Goal: Task Accomplishment & Management: Manage account settings

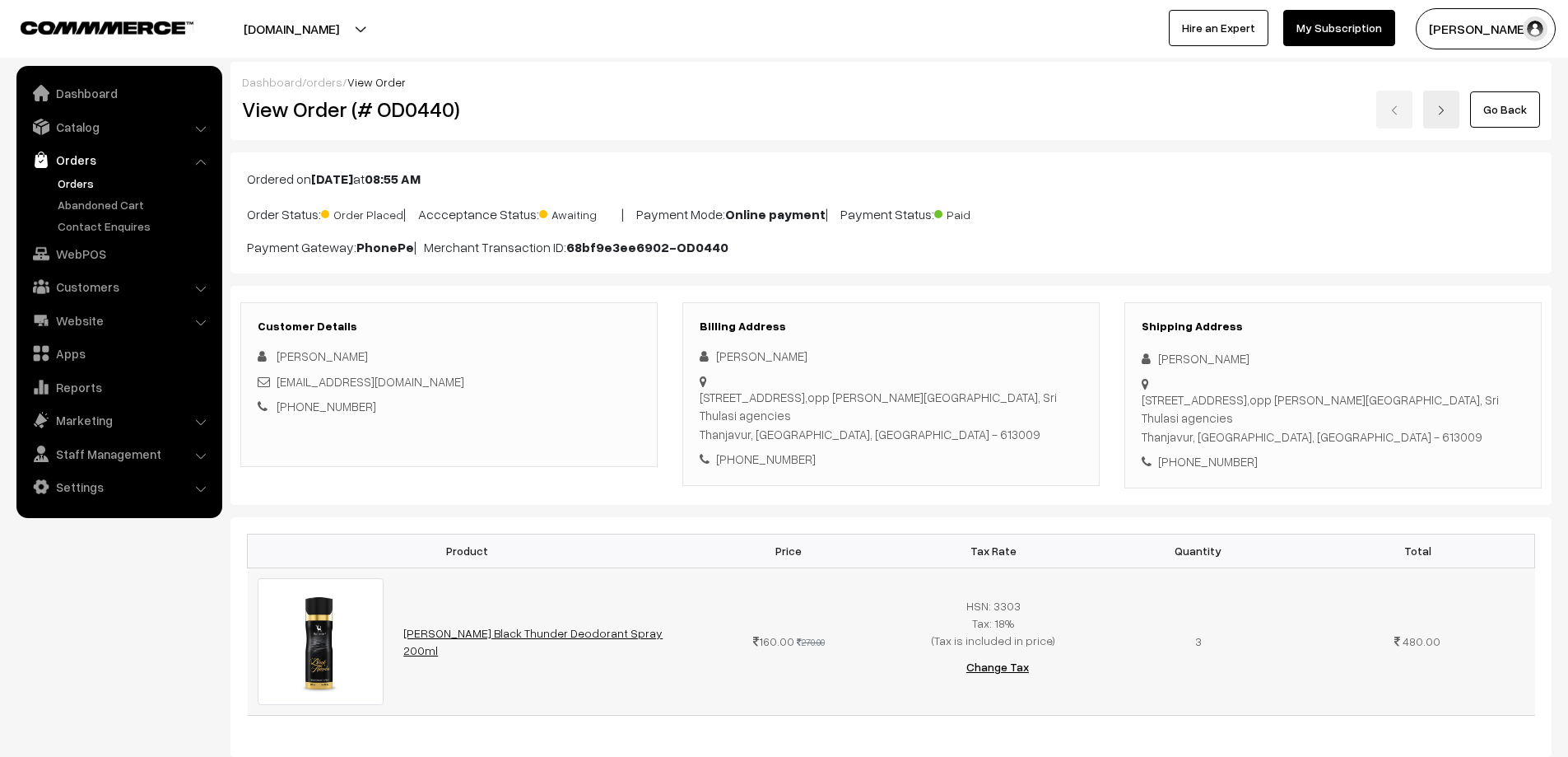
click at [503, 626] on link "Ramson Black Thunder Deodorant Spray 200ml" at bounding box center [532, 641] width 259 height 31
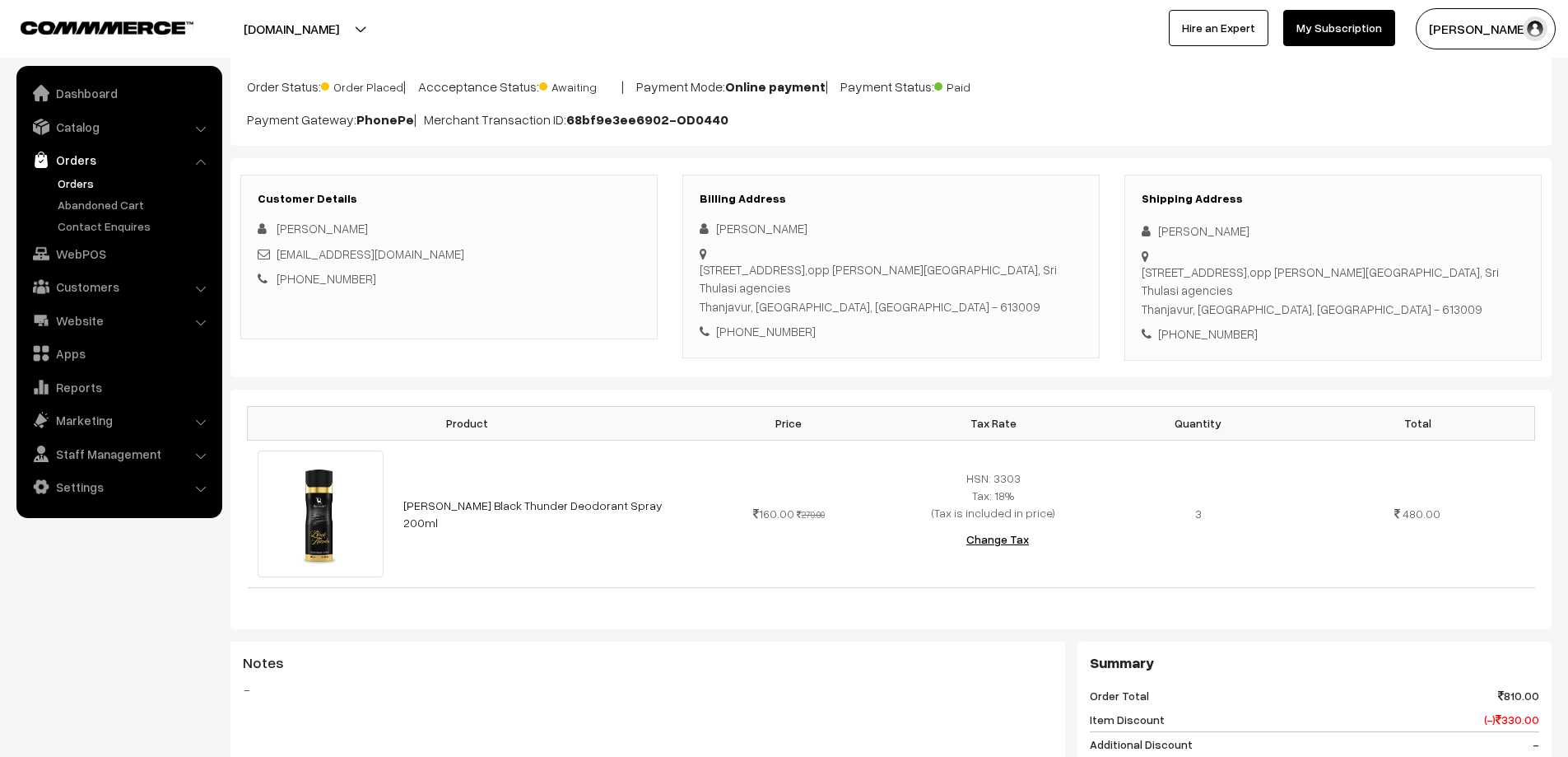
scroll to position [124, 0]
click at [748, 325] on div "+91 9363333111" at bounding box center [890, 334] width 383 height 19
click at [739, 325] on div "[PHONE_NUMBER]" at bounding box center [890, 334] width 383 height 19
click at [83, 178] on link "Orders" at bounding box center [135, 183] width 163 height 17
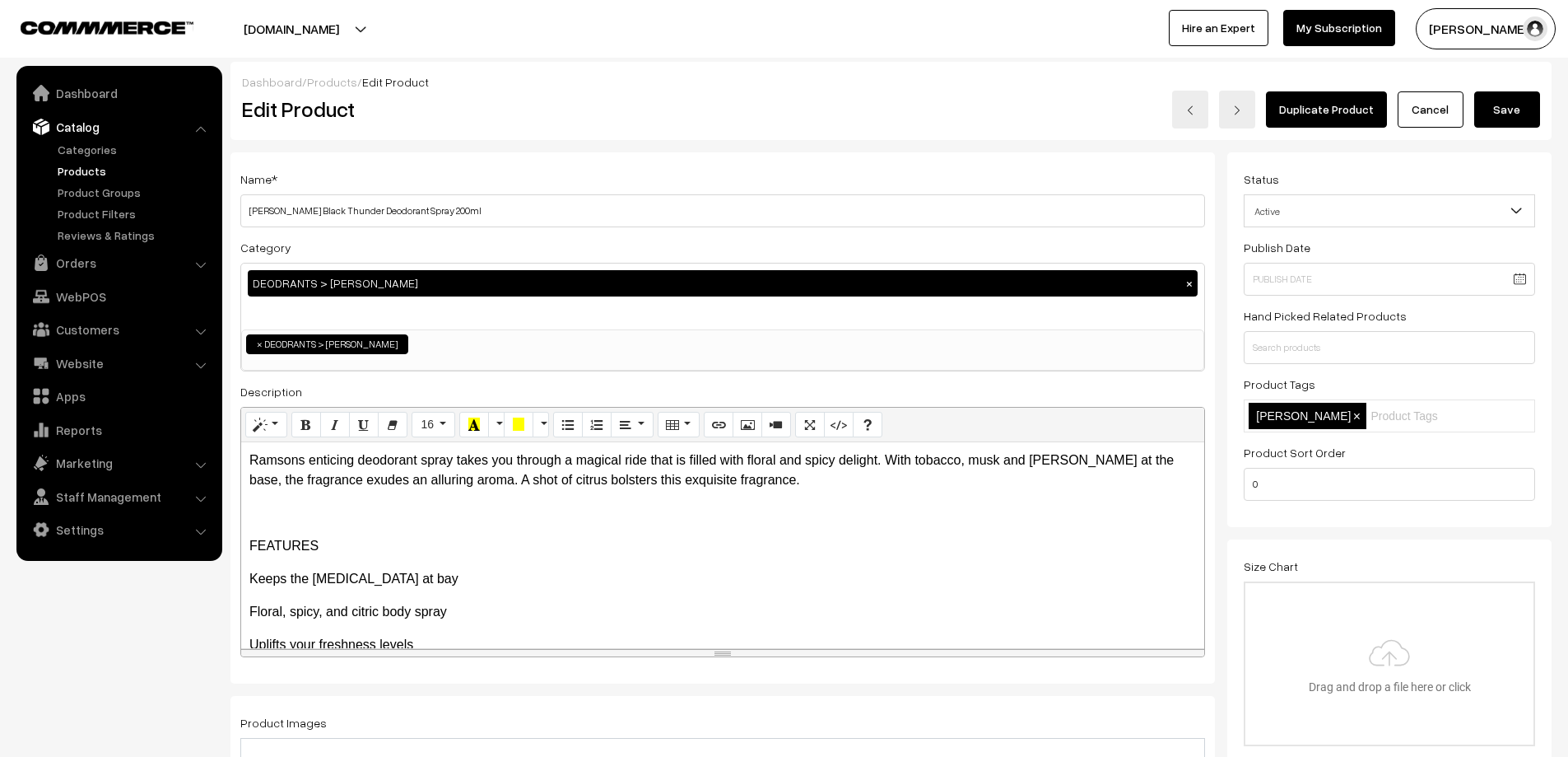
click at [1377, 198] on span "Active" at bounding box center [1389, 211] width 290 height 29
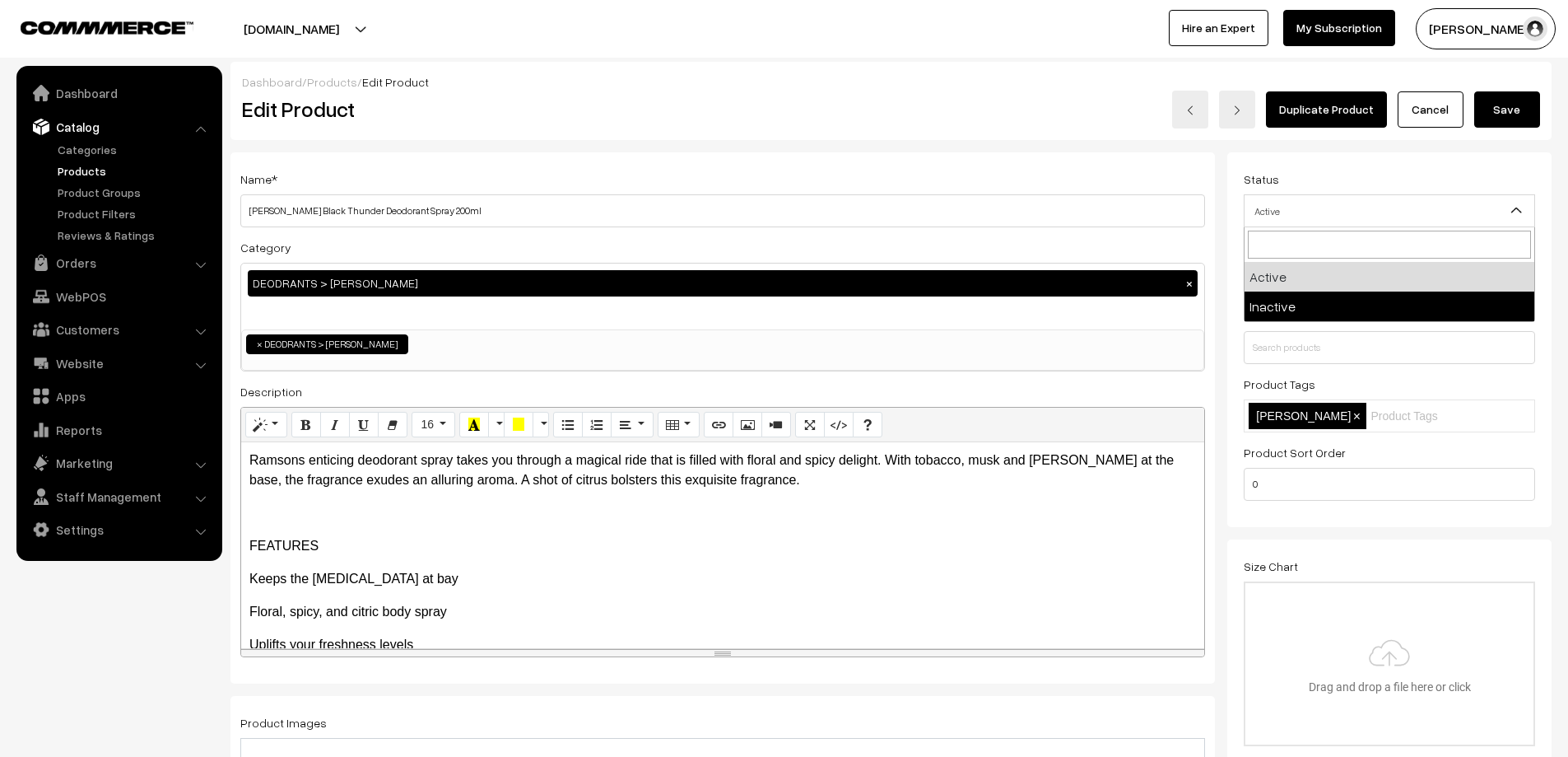
select select "2"
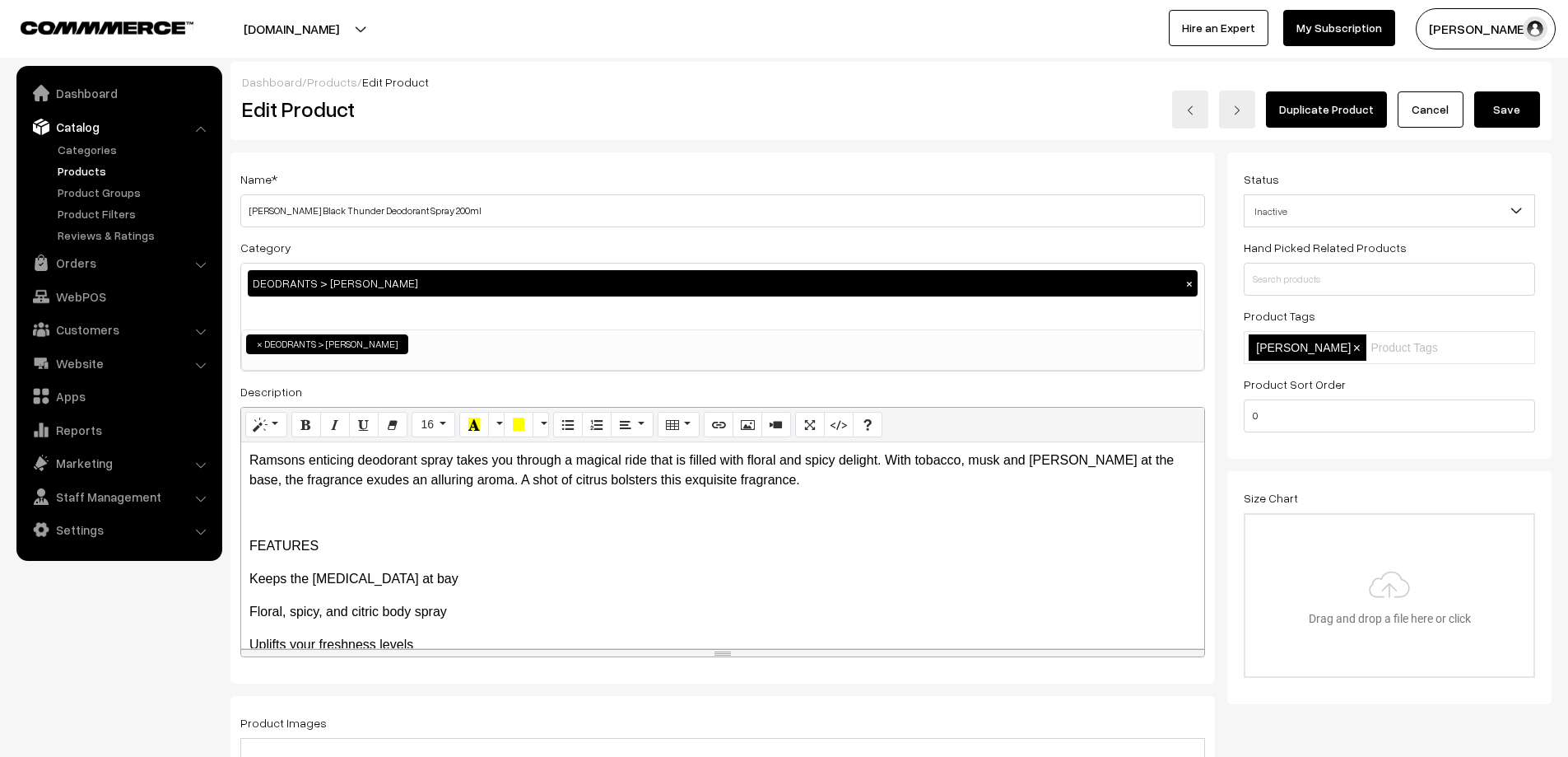
click at [1501, 108] on button "Save" at bounding box center [1507, 109] width 66 height 36
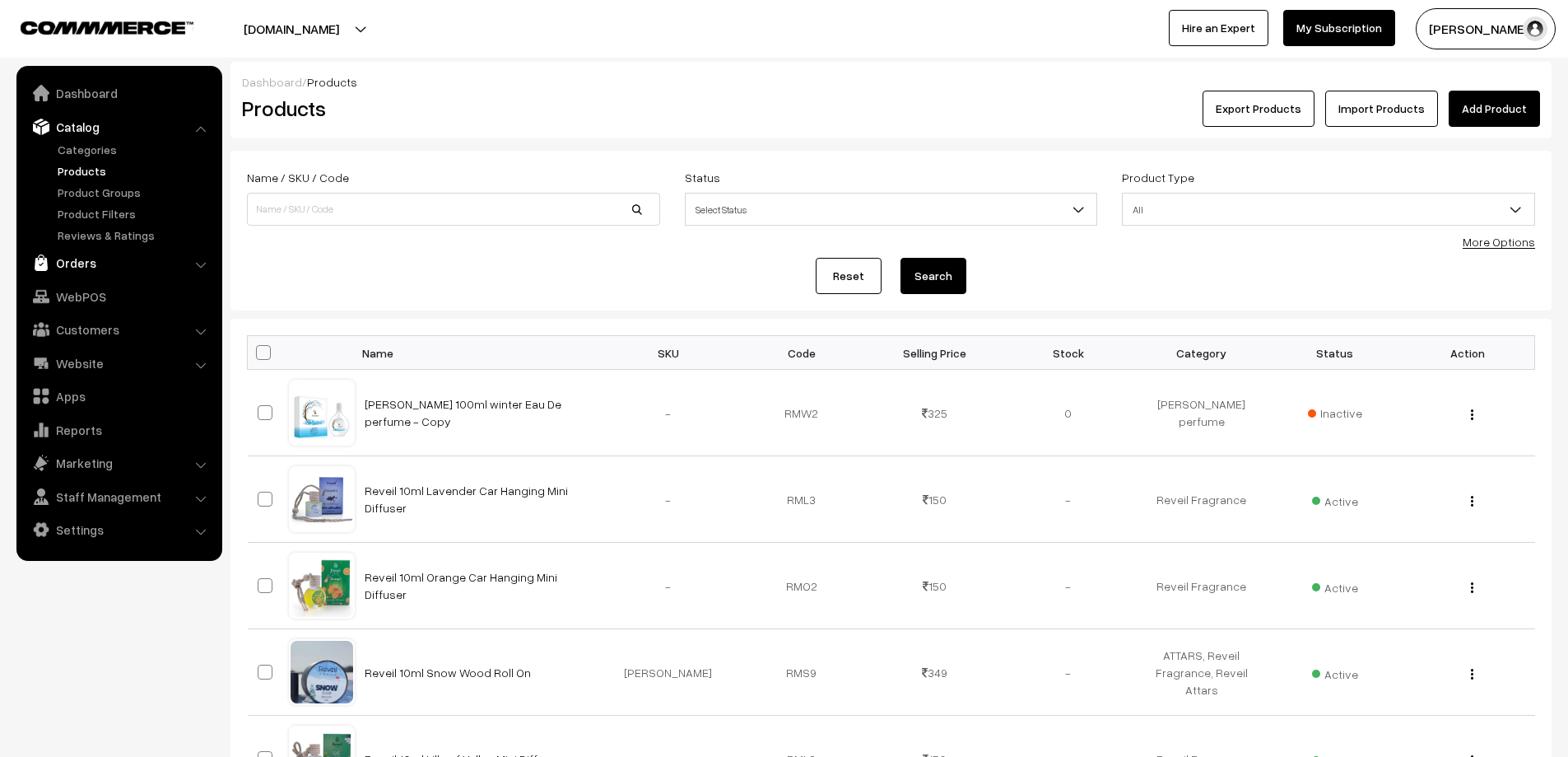
click at [70, 252] on link "Orders" at bounding box center [119, 263] width 196 height 30
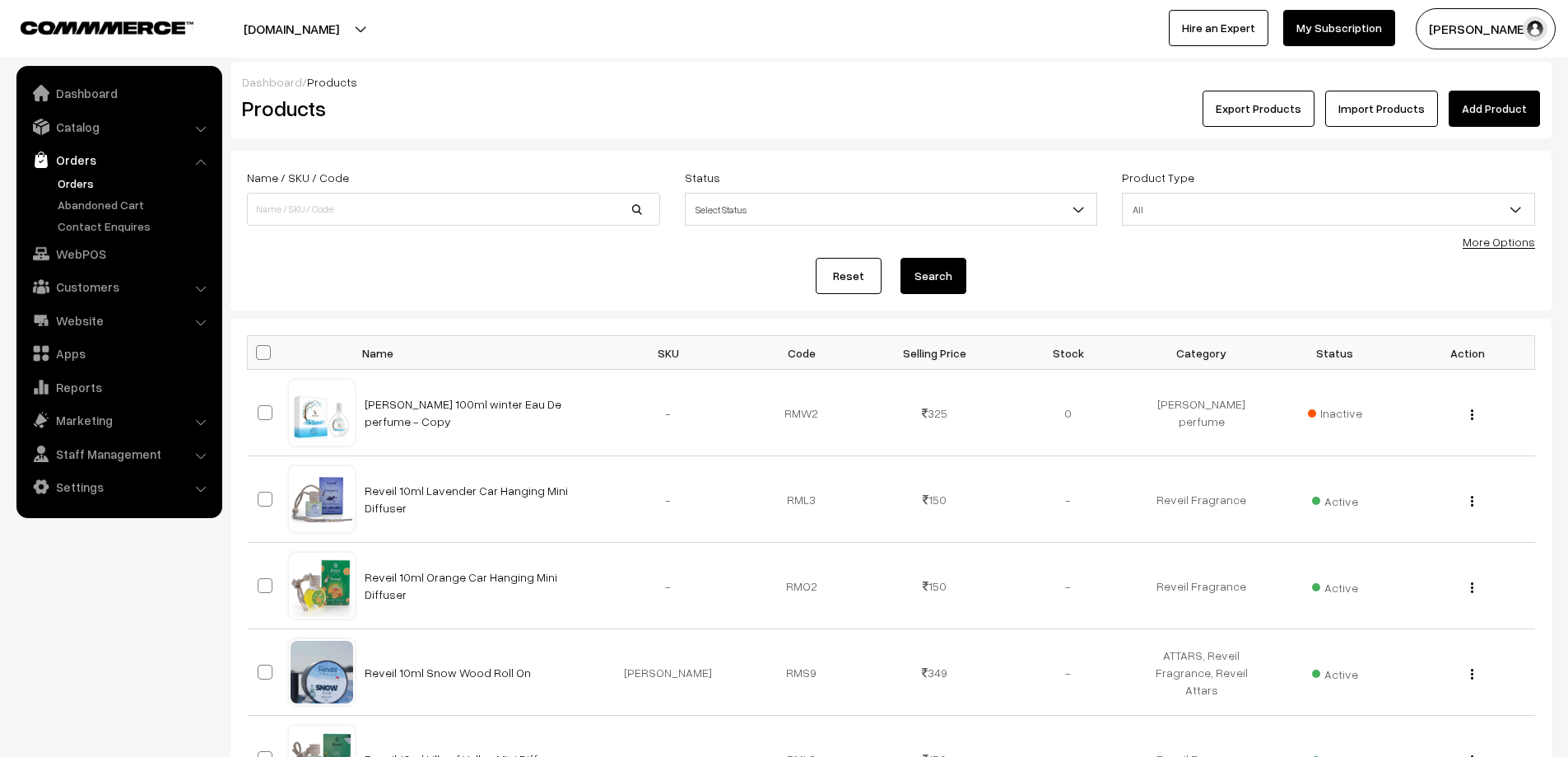
click at [74, 182] on link "Orders" at bounding box center [135, 183] width 163 height 17
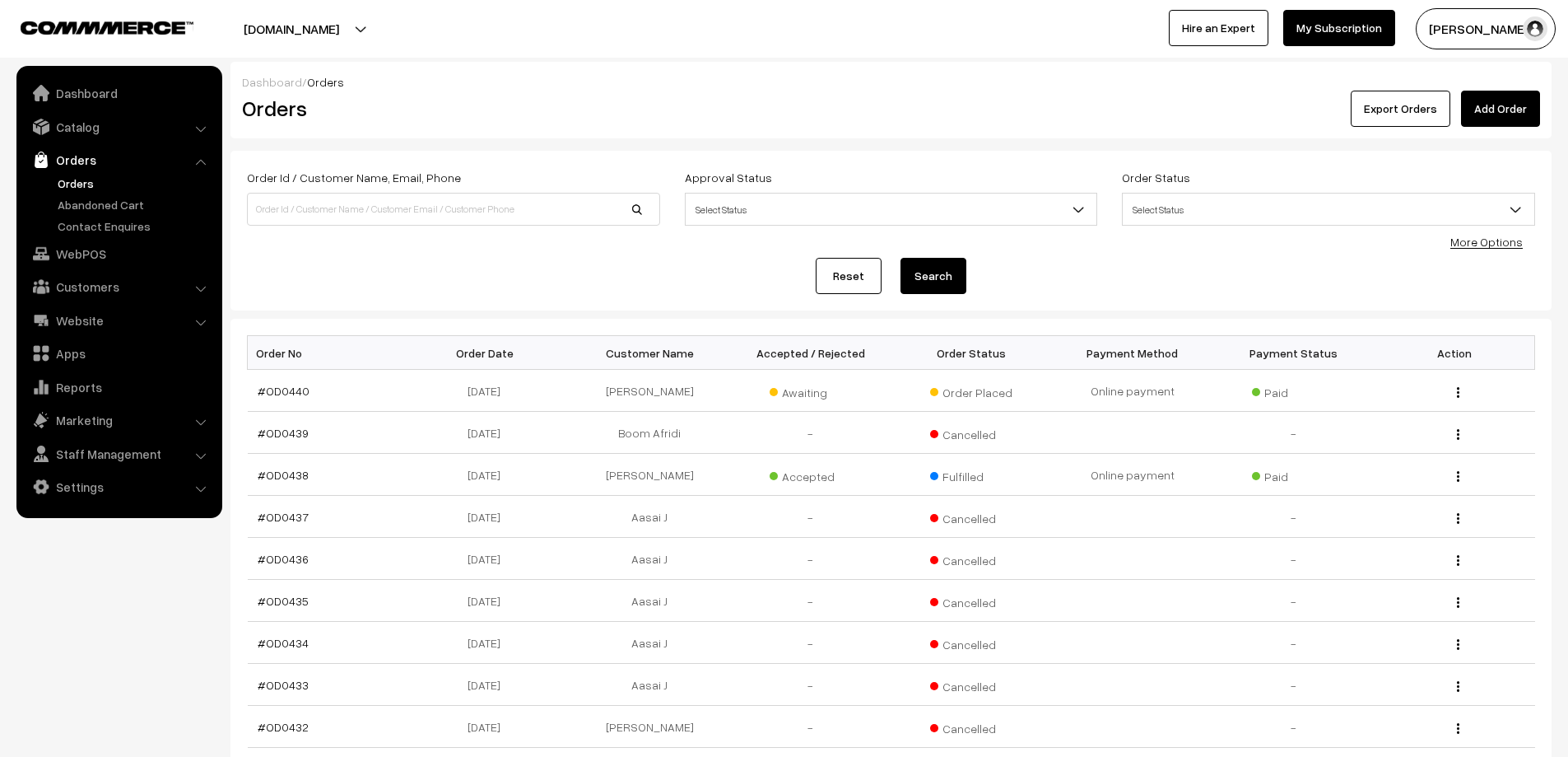
click at [89, 184] on link "Orders" at bounding box center [135, 183] width 163 height 17
click at [289, 395] on link "#OD0440" at bounding box center [284, 391] width 52 height 14
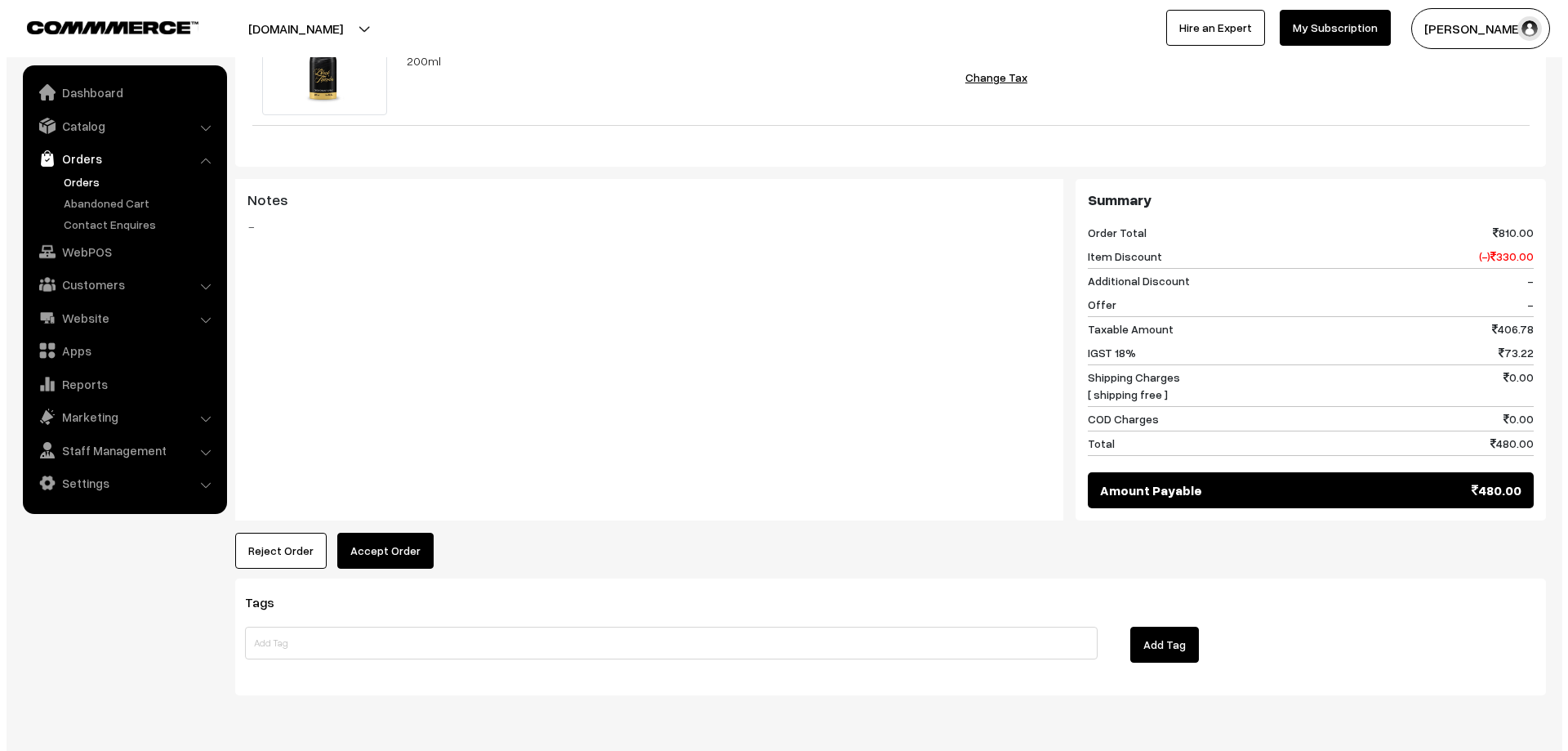
scroll to position [613, 0]
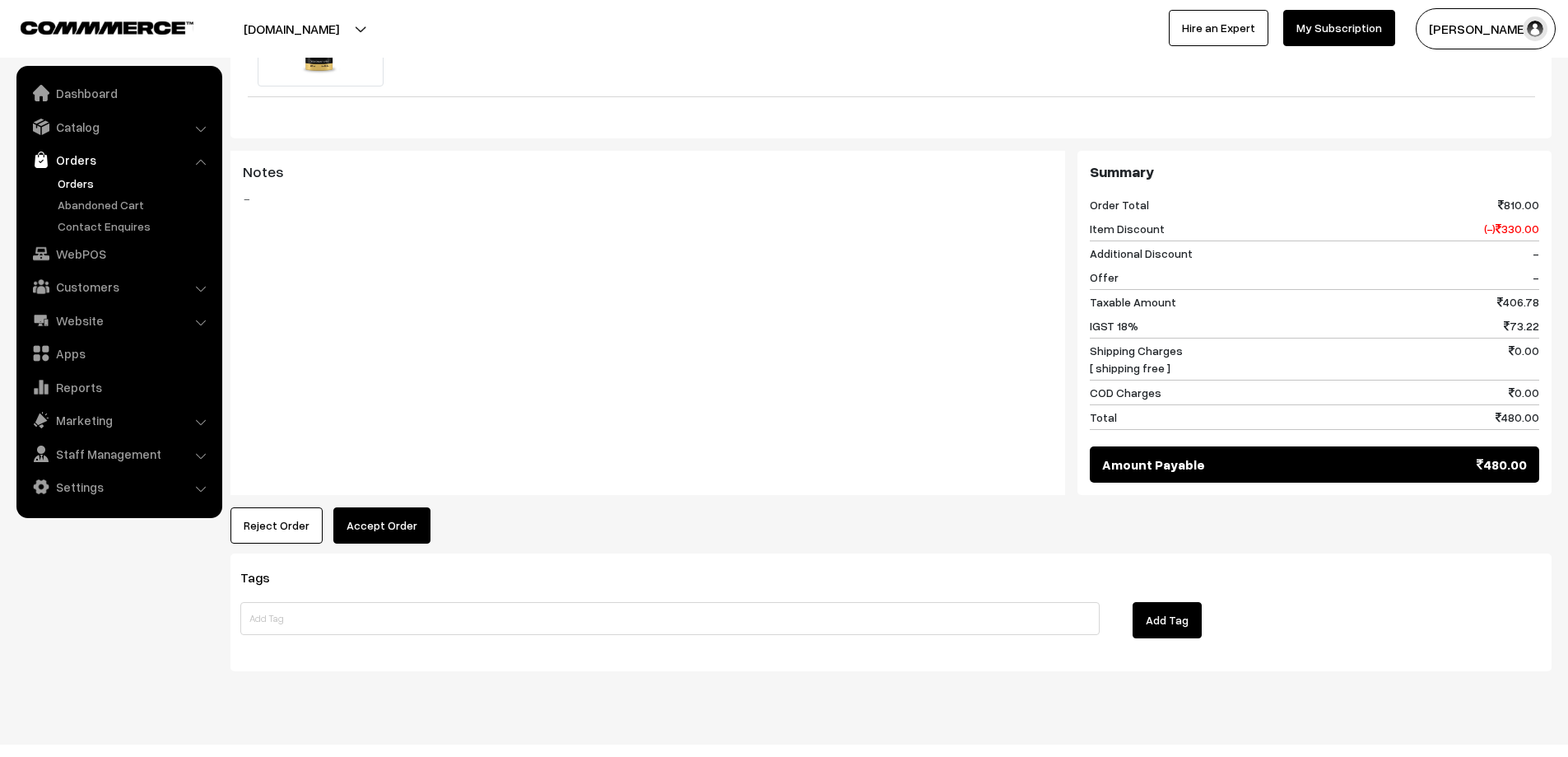
click at [264, 507] on button "Reject Order" at bounding box center [277, 525] width 92 height 36
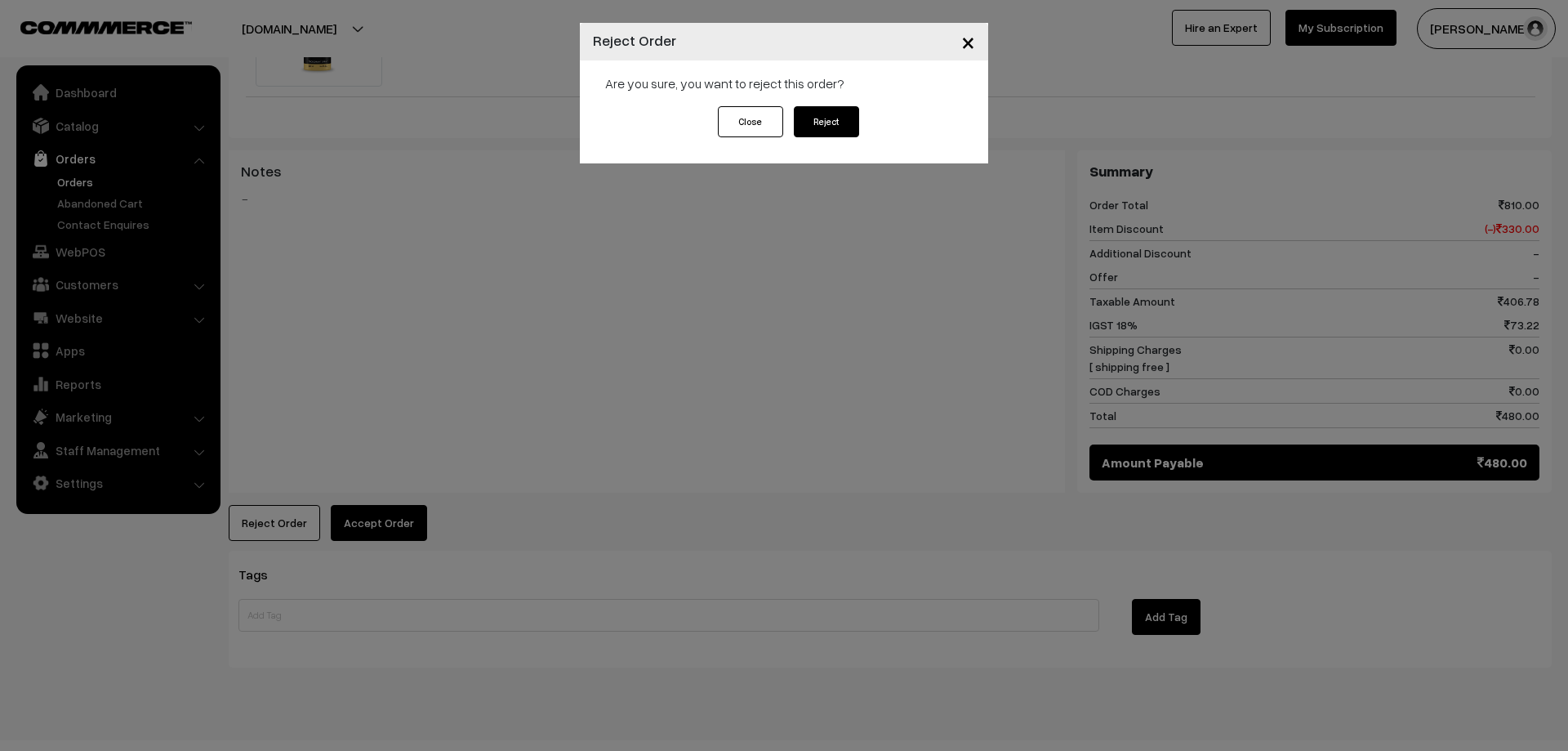
click at [839, 128] on button "Reject" at bounding box center [826, 121] width 65 height 31
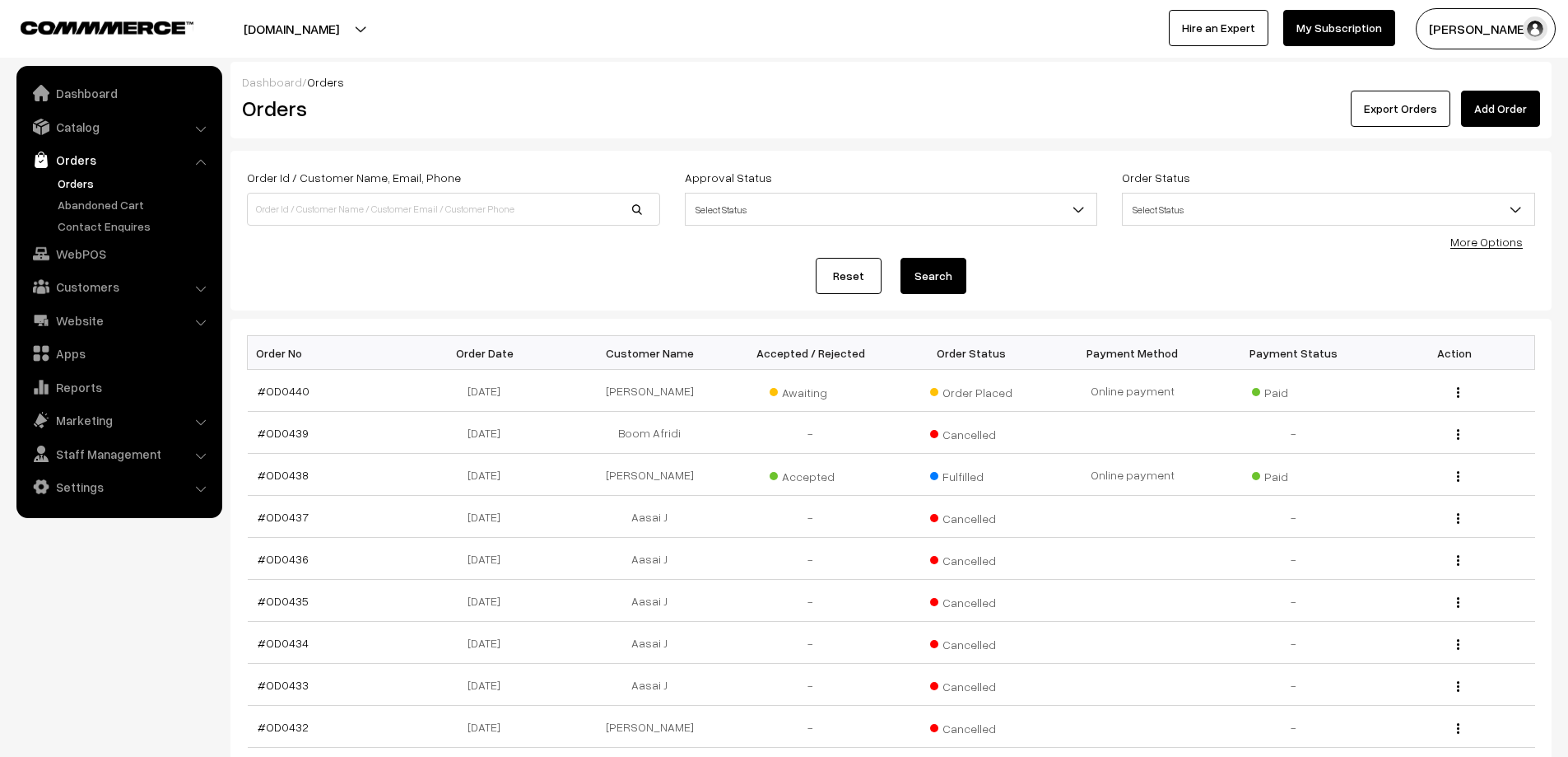
click at [310, 197] on input at bounding box center [453, 209] width 413 height 33
click at [85, 130] on link "Catalog" at bounding box center [119, 127] width 196 height 30
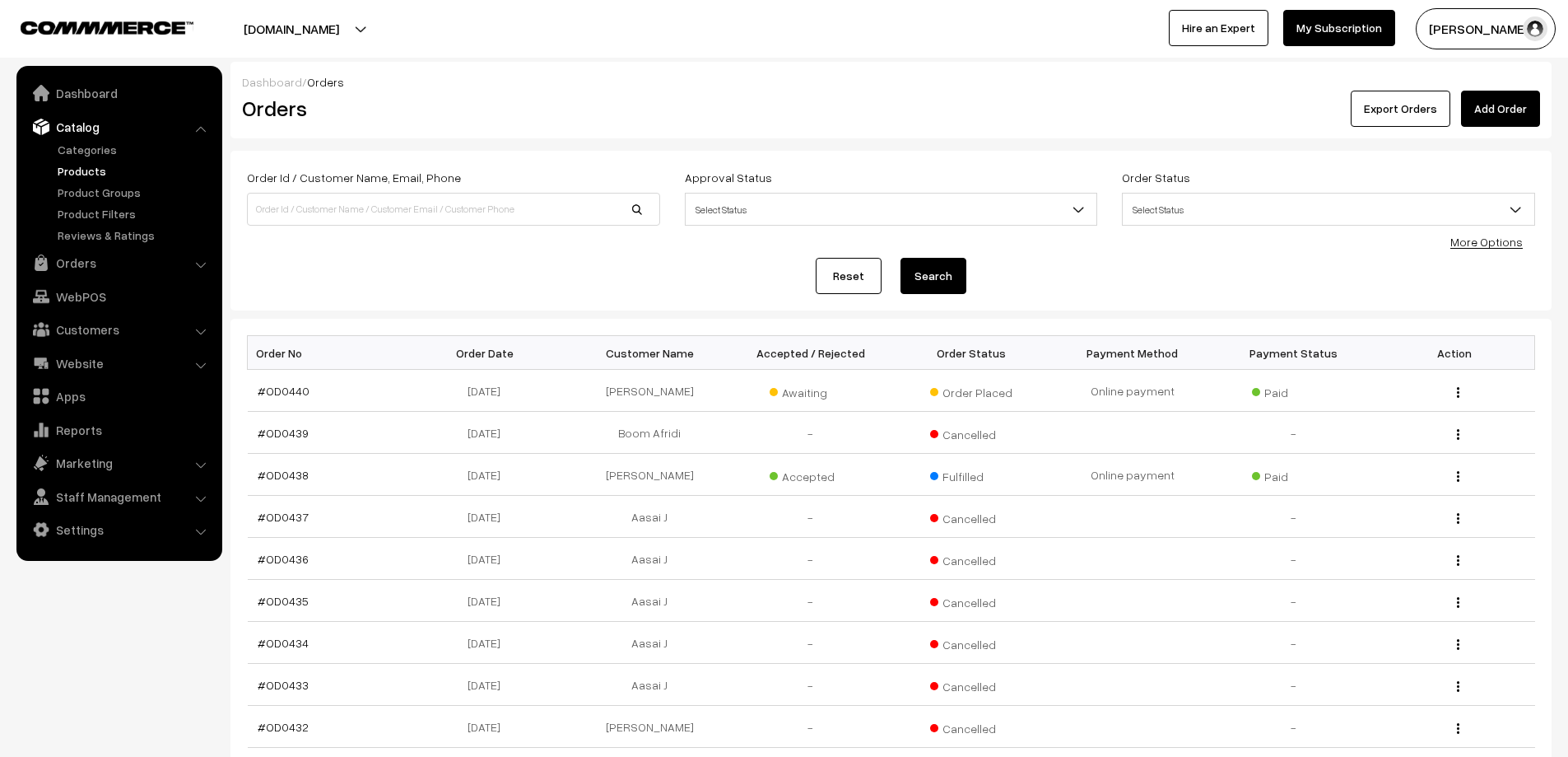
click at [80, 169] on link "Products" at bounding box center [135, 170] width 163 height 17
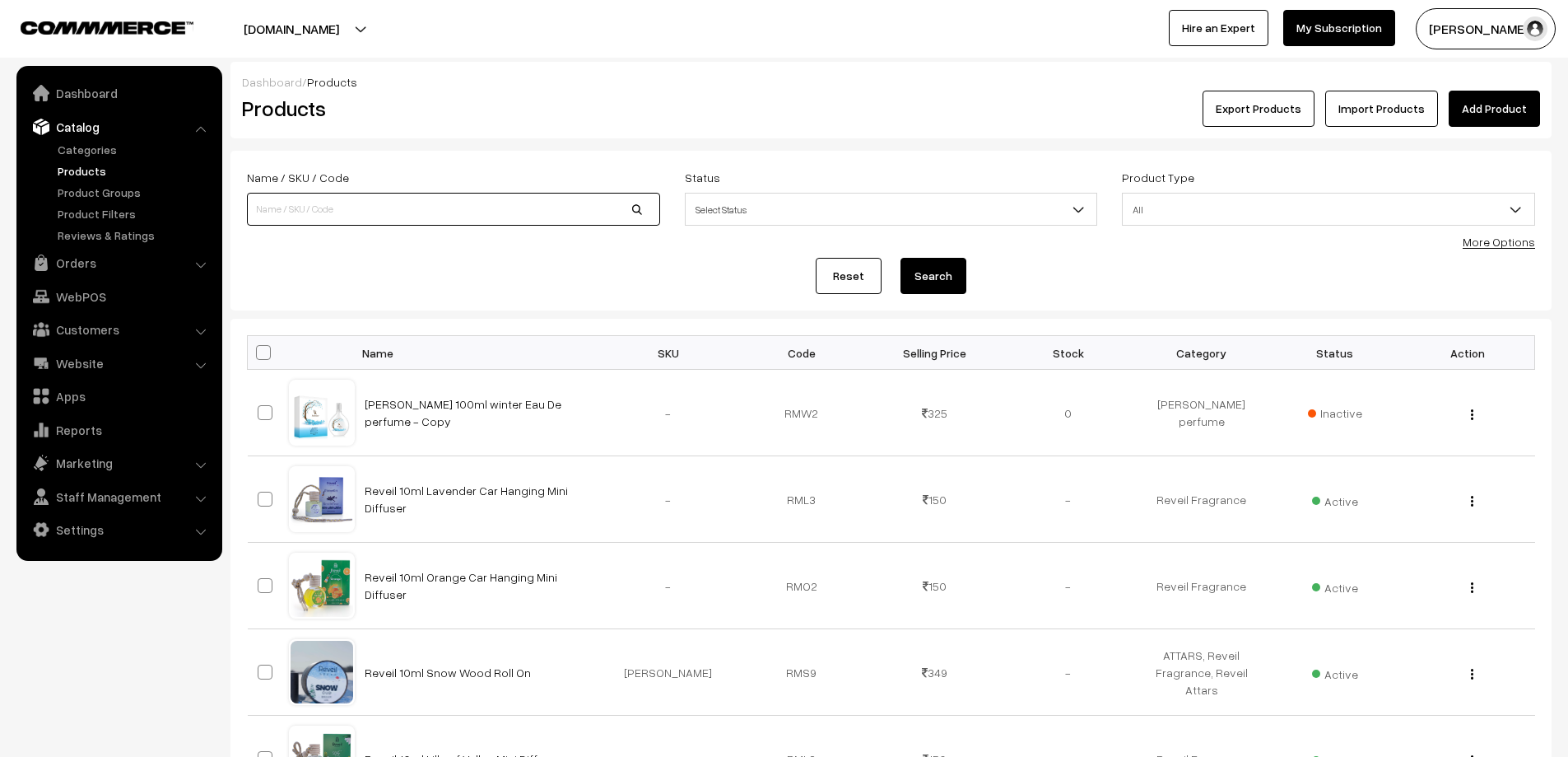
click at [278, 213] on input at bounding box center [453, 209] width 413 height 33
type input "[PERSON_NAME]"
click at [900, 258] on button "Search" at bounding box center [933, 276] width 66 height 36
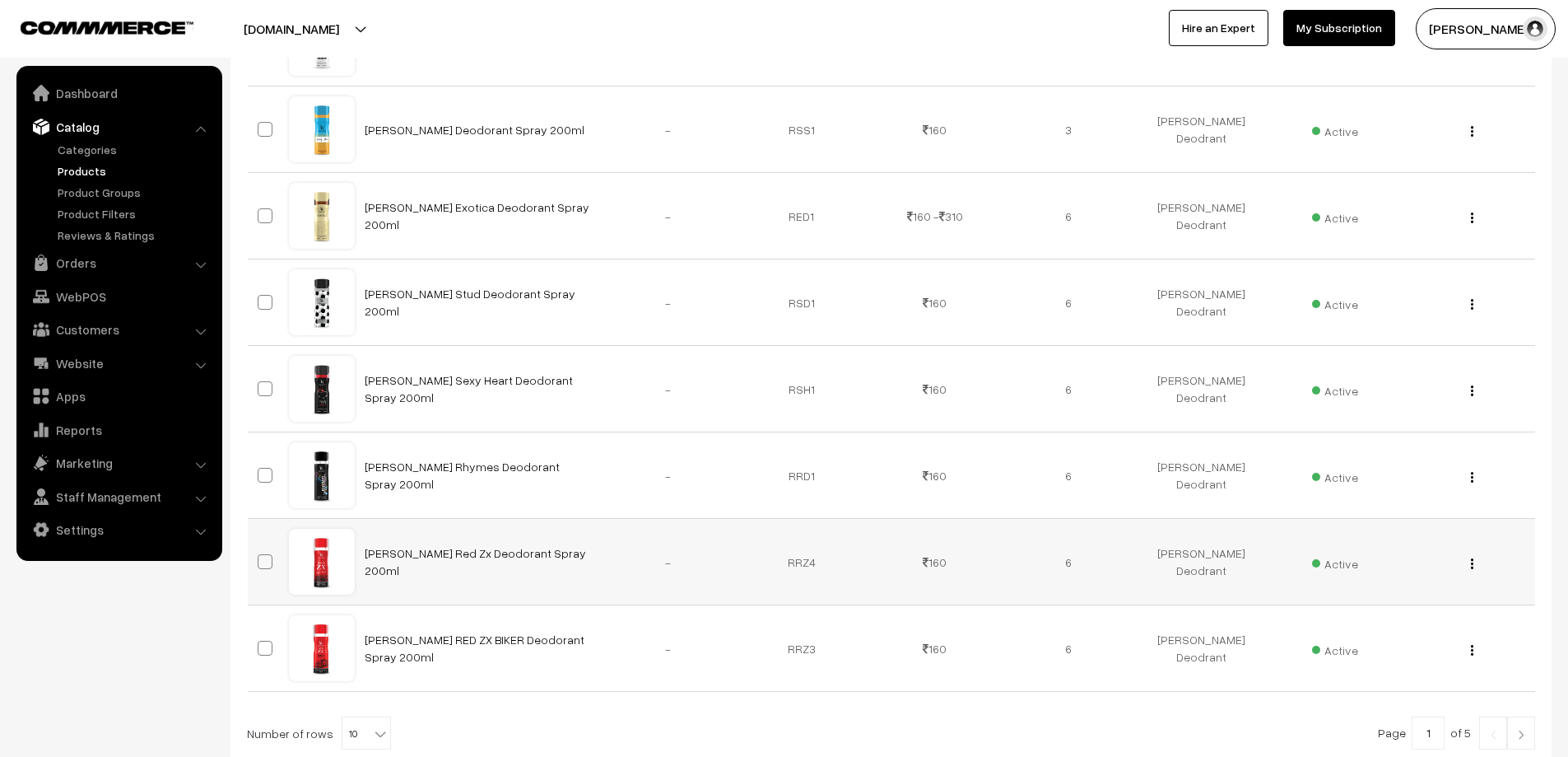
scroll to position [576, 0]
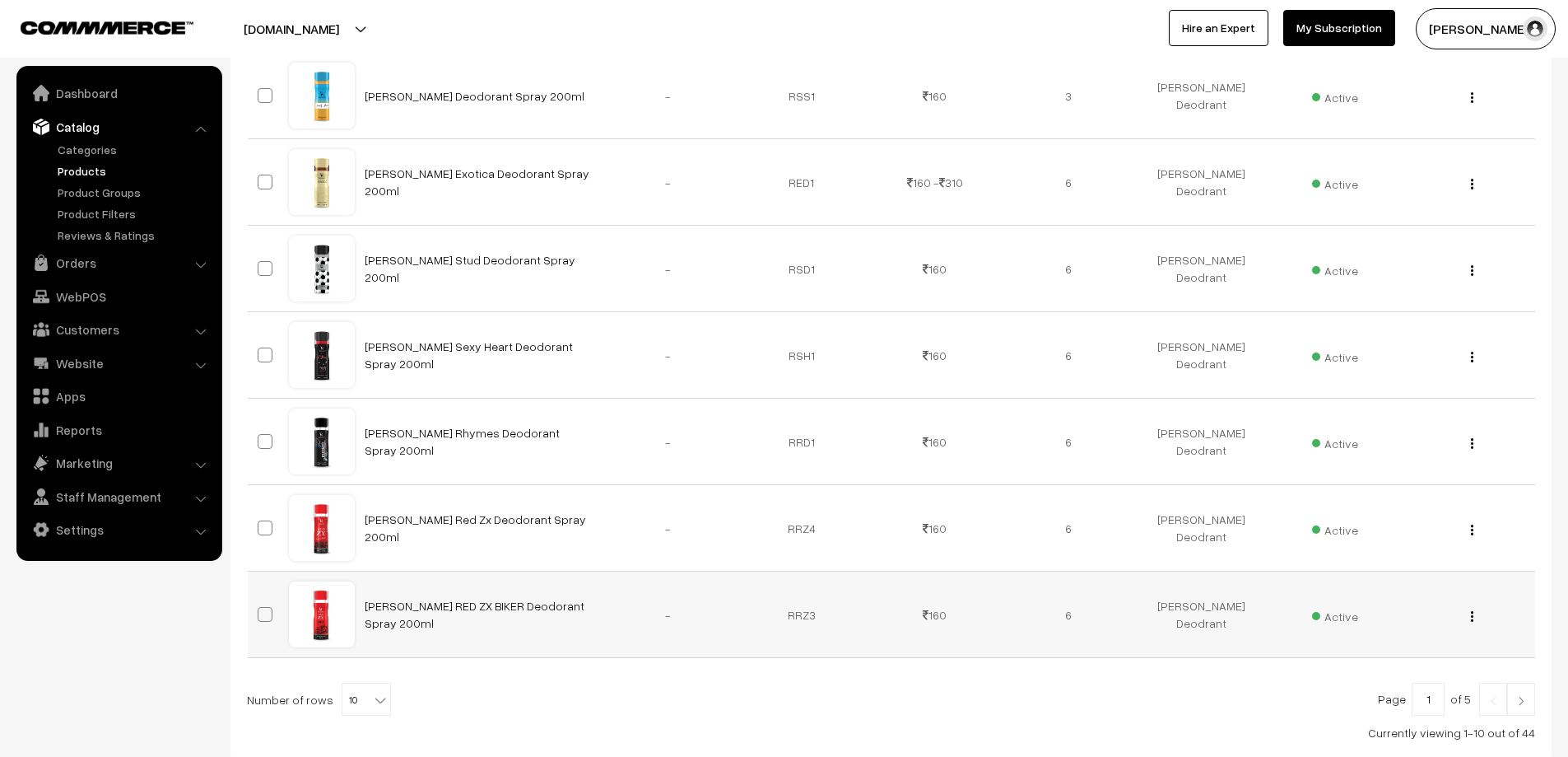
click at [1472, 611] on img "button" at bounding box center [1472, 616] width 2 height 11
click at [1390, 675] on link "Edit" at bounding box center [1399, 676] width 140 height 36
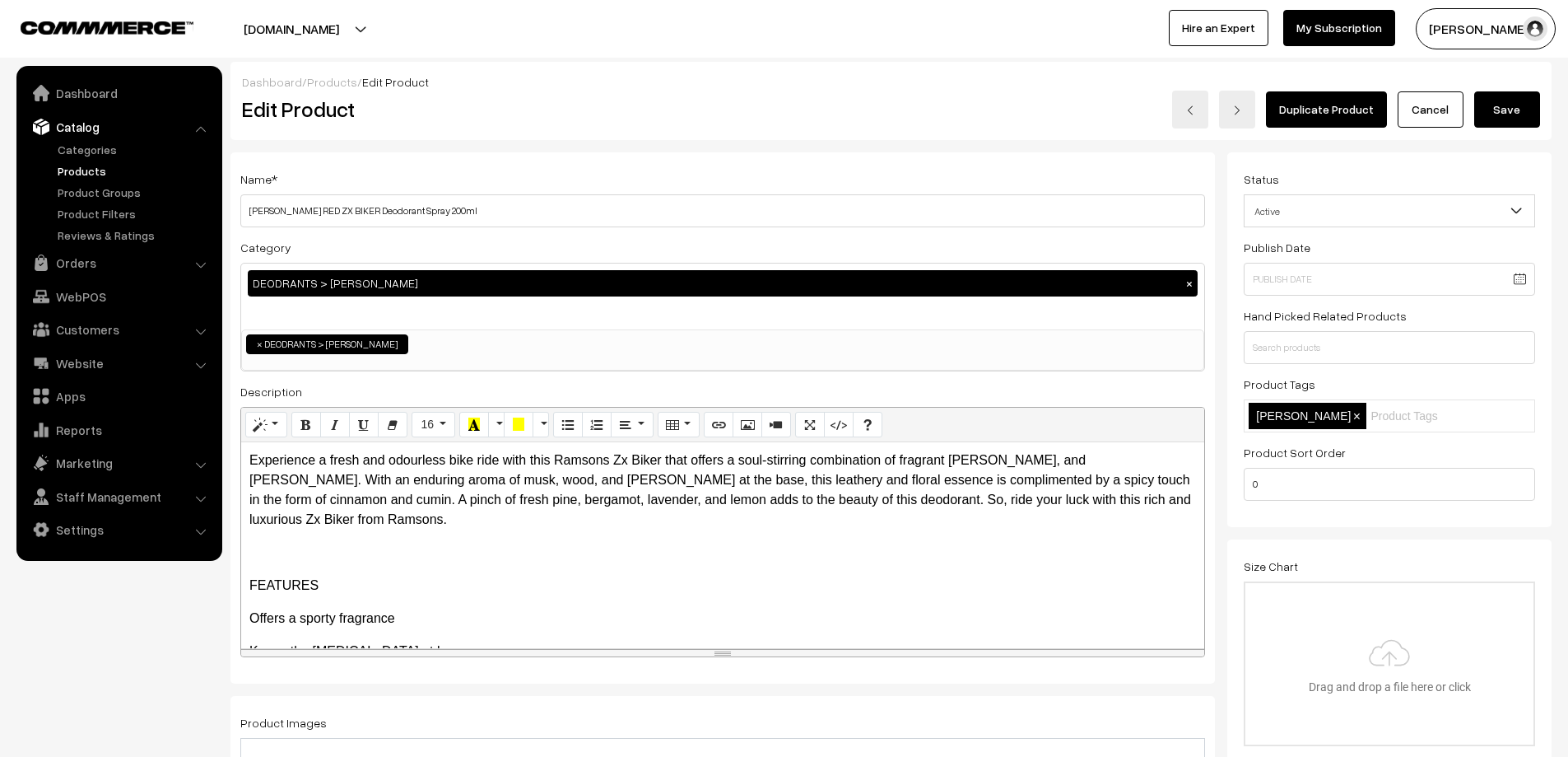
click at [1410, 197] on span "Active" at bounding box center [1389, 211] width 290 height 29
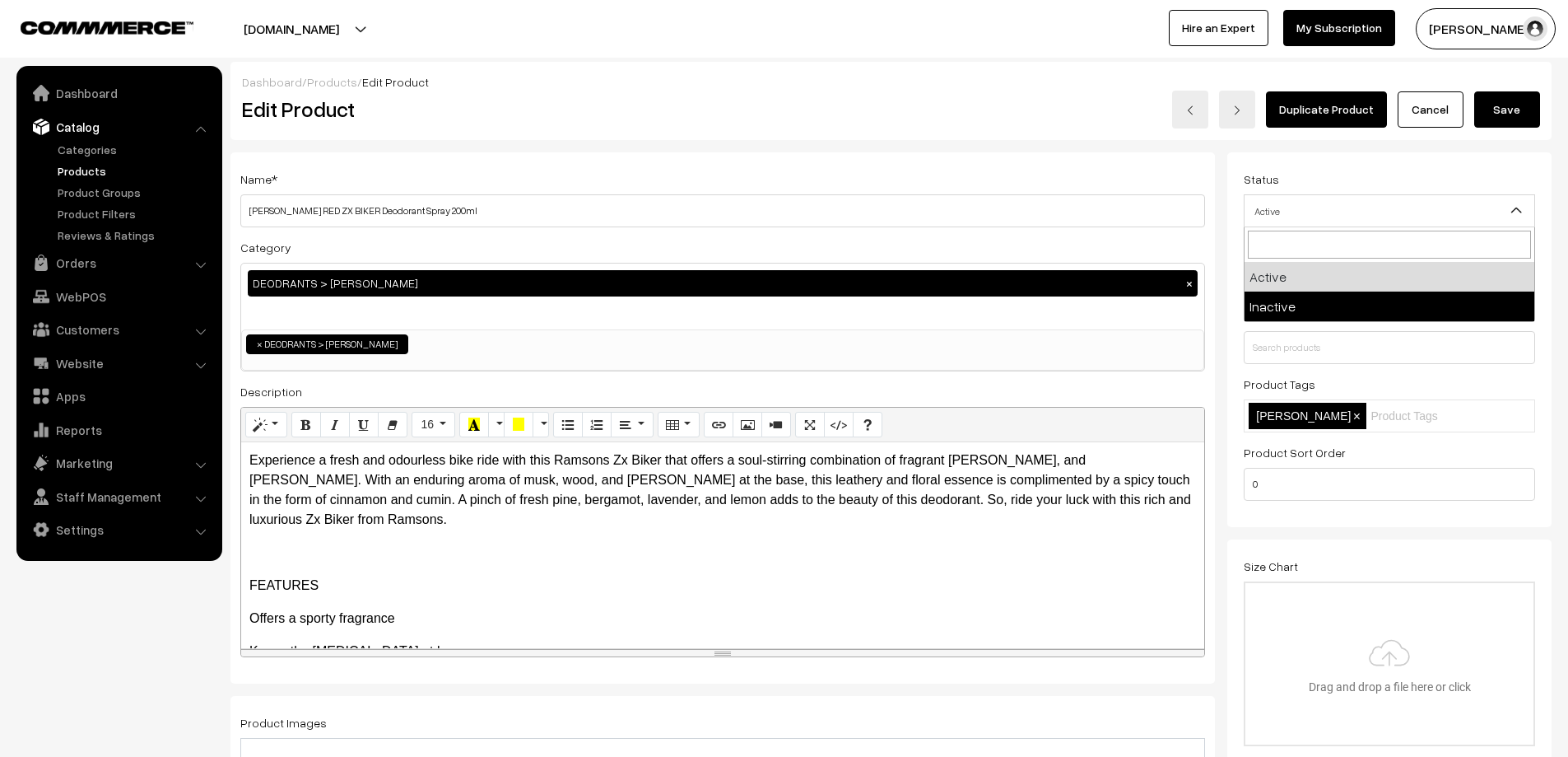
select select "2"
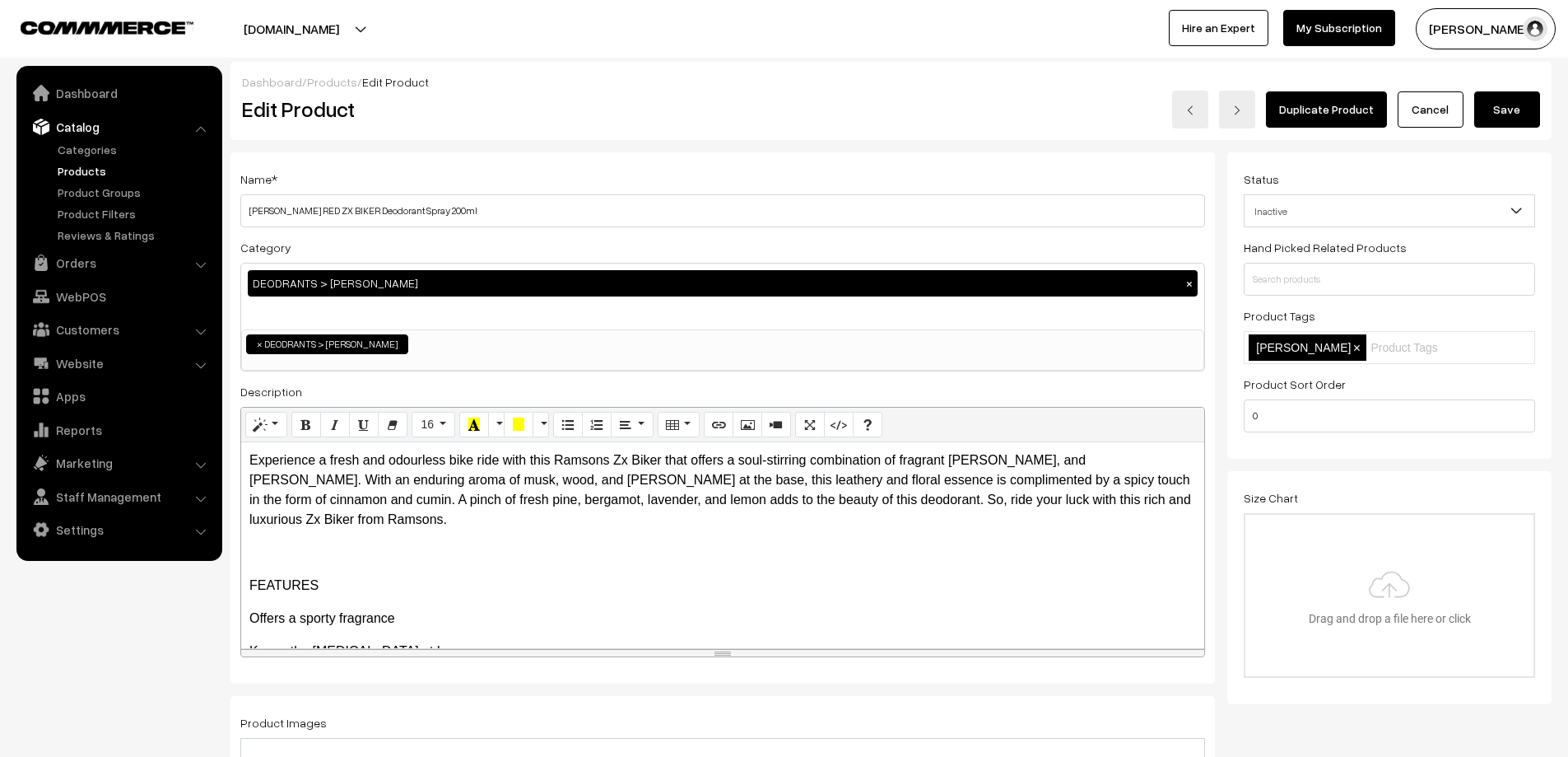
click at [1501, 99] on button "Save" at bounding box center [1507, 109] width 66 height 36
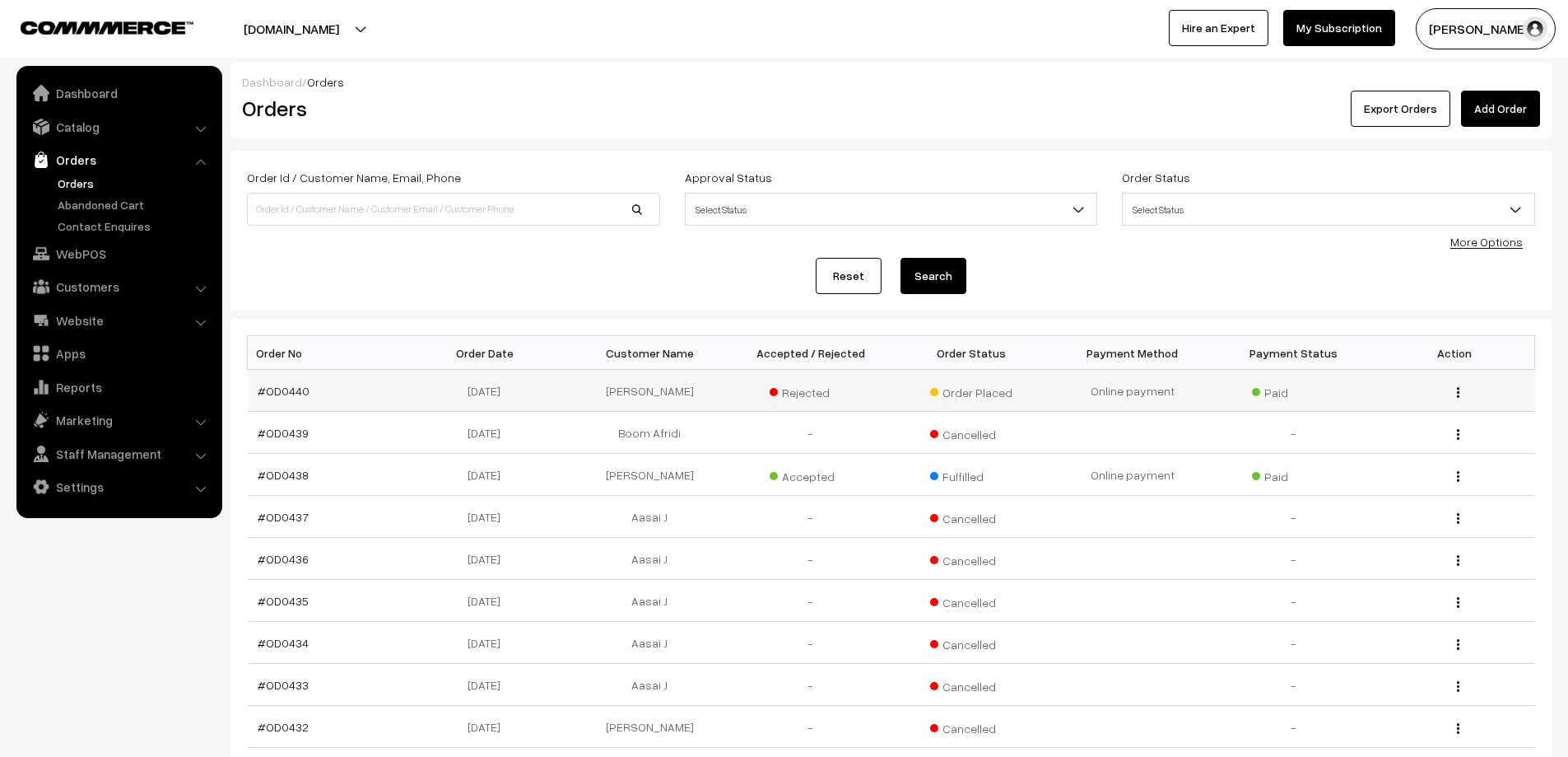
click at [725, 394] on td "[PERSON_NAME]" at bounding box center [650, 391] width 161 height 42
click at [280, 395] on link "#OD0440" at bounding box center [284, 391] width 52 height 14
